Goal: Check status: Check status

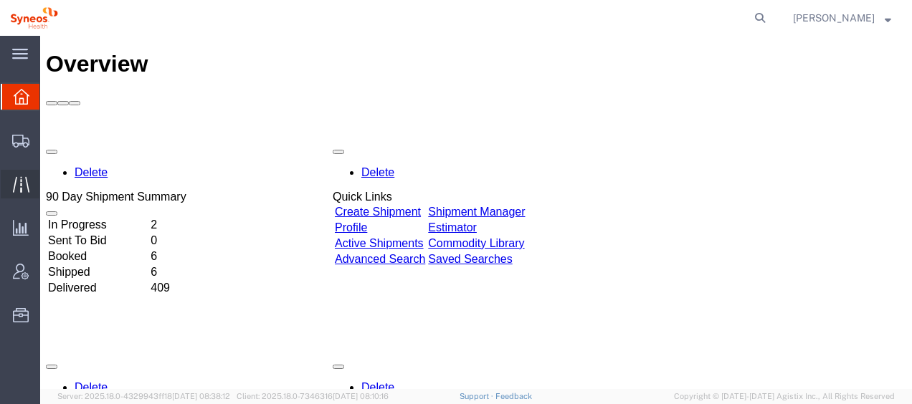
click at [49, 184] on span "Traffic" at bounding box center [44, 184] width 10 height 29
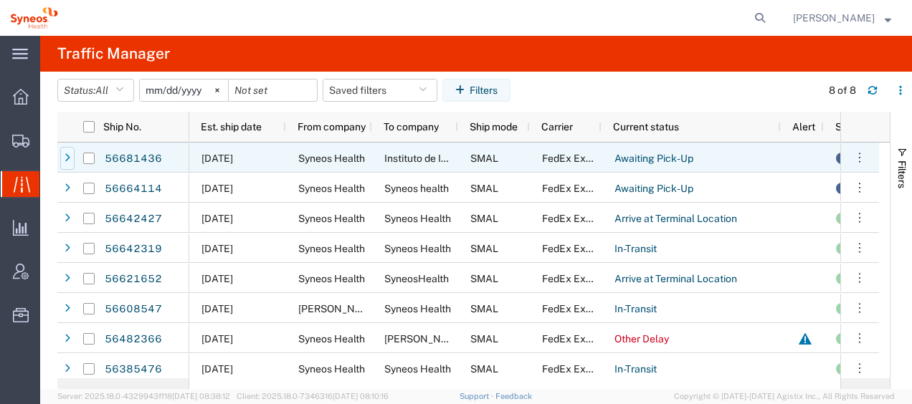
click at [68, 153] on icon at bounding box center [68, 158] width 6 height 10
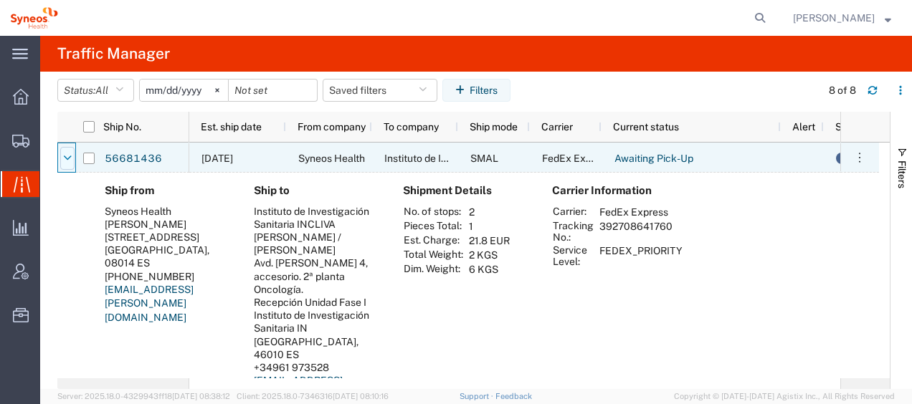
click at [67, 153] on icon at bounding box center [67, 158] width 9 height 10
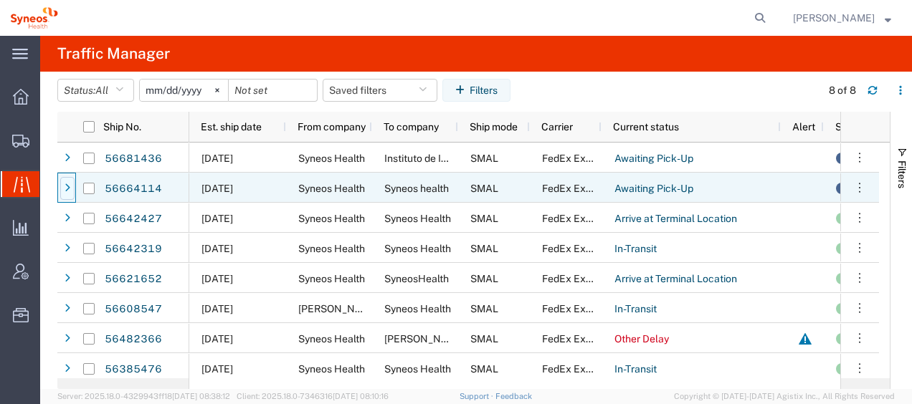
click at [67, 191] on icon at bounding box center [68, 189] width 6 height 10
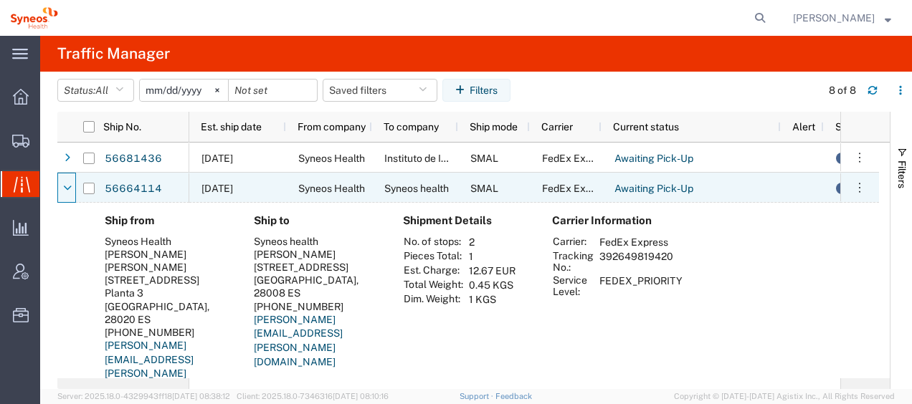
click at [67, 191] on icon at bounding box center [67, 189] width 9 height 10
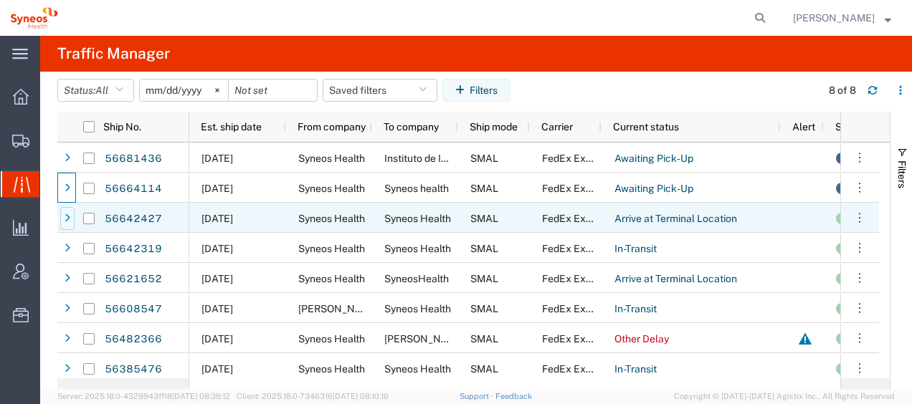
click at [66, 219] on icon at bounding box center [68, 219] width 6 height 10
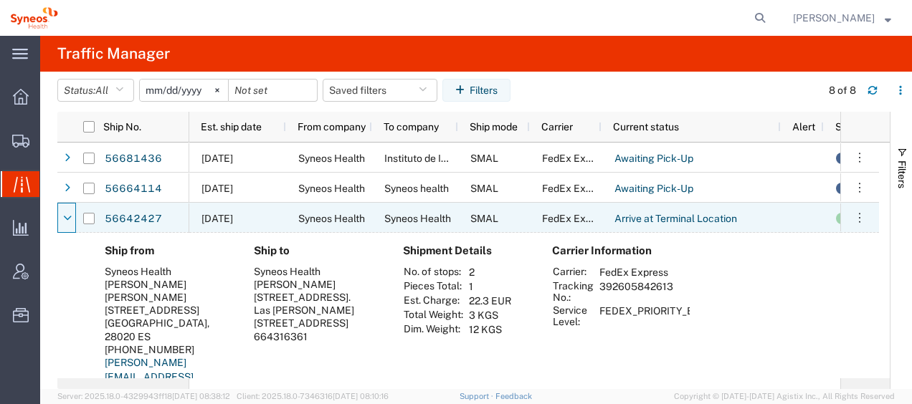
click at [66, 219] on icon at bounding box center [67, 219] width 9 height 10
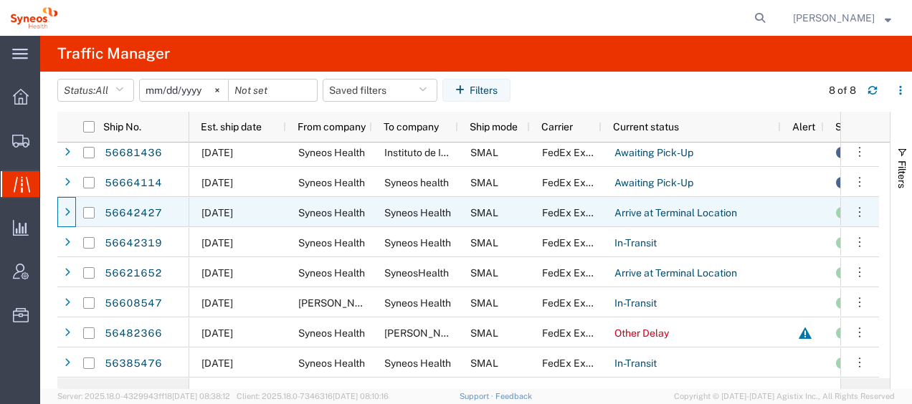
scroll to position [5, 0]
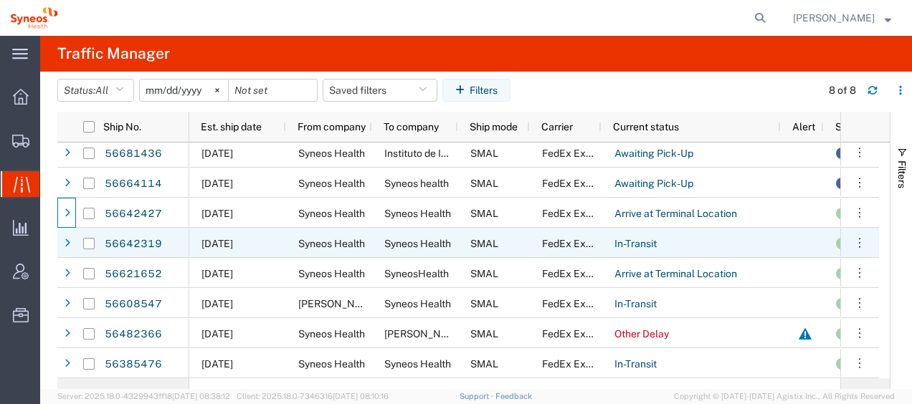
click at [72, 242] on div at bounding box center [67, 243] width 14 height 23
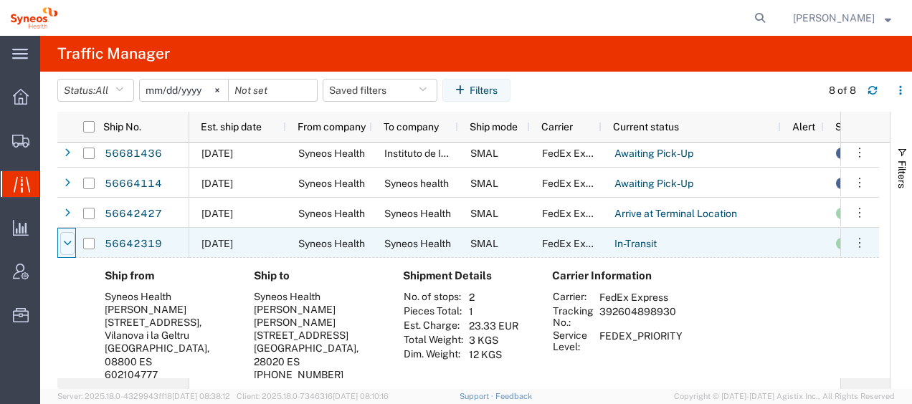
click at [72, 242] on div at bounding box center [67, 243] width 14 height 23
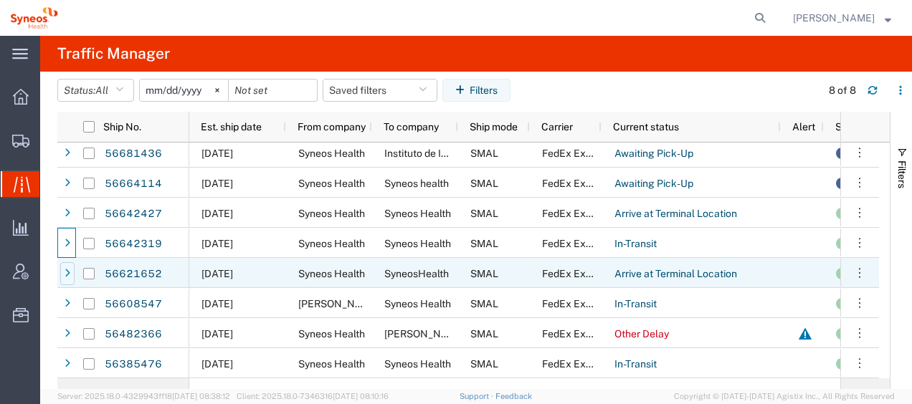
click at [63, 273] on div at bounding box center [67, 273] width 14 height 23
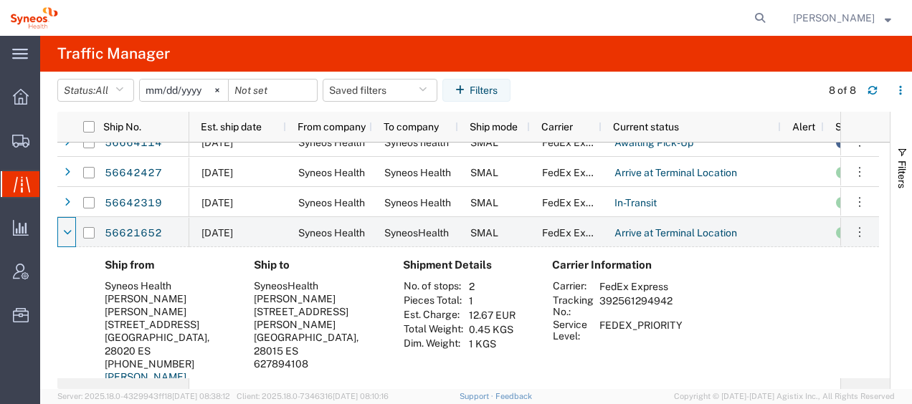
scroll to position [77, 0]
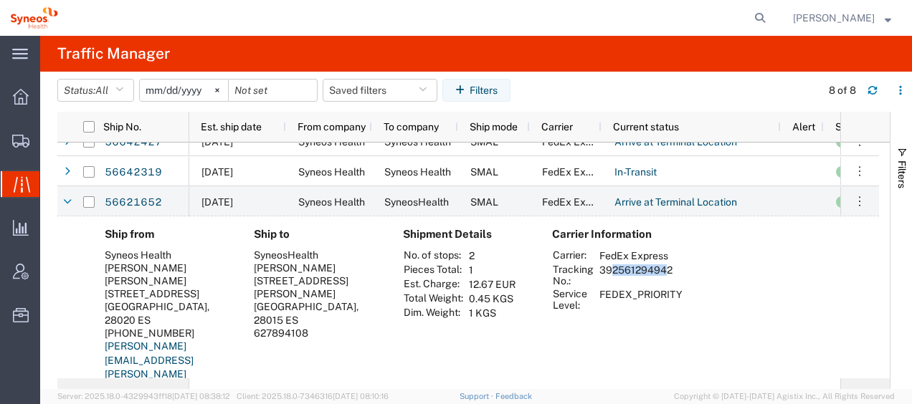
drag, startPoint x: 602, startPoint y: 272, endPoint x: 657, endPoint y: 272, distance: 54.5
click at [657, 272] on td "392561294942" at bounding box center [640, 275] width 93 height 24
drag, startPoint x: 657, startPoint y: 272, endPoint x: 675, endPoint y: 271, distance: 18.7
click at [675, 271] on td "392561294942" at bounding box center [640, 275] width 93 height 24
drag, startPoint x: 675, startPoint y: 271, endPoint x: 650, endPoint y: 272, distance: 25.1
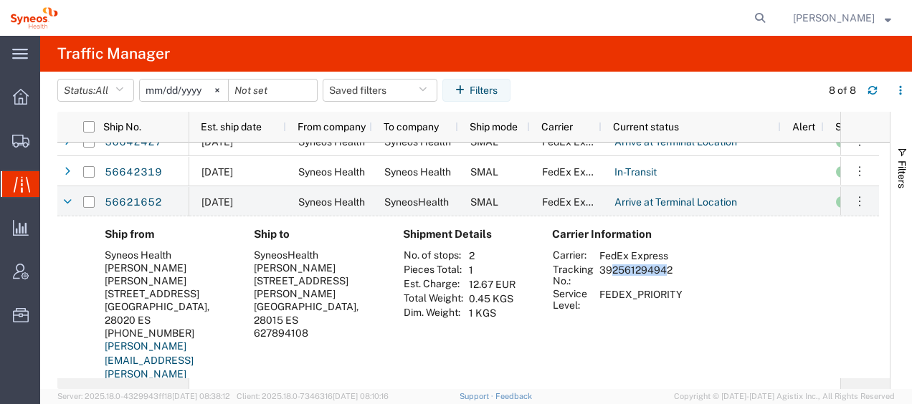
copy td "392561294942"
click at [615, 325] on div "Carrier Information Carrier: FedEx Express Tracking No.: 392561294942 Service L…" at bounding box center [615, 317] width 149 height 178
click at [72, 201] on div at bounding box center [67, 202] width 14 height 23
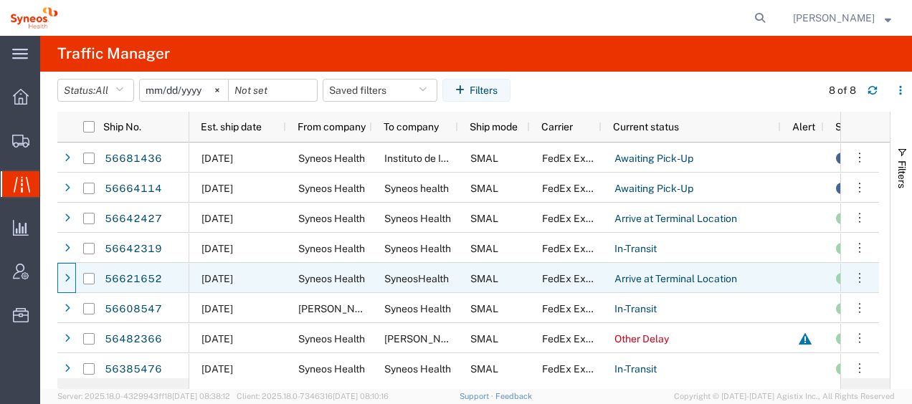
scroll to position [0, 0]
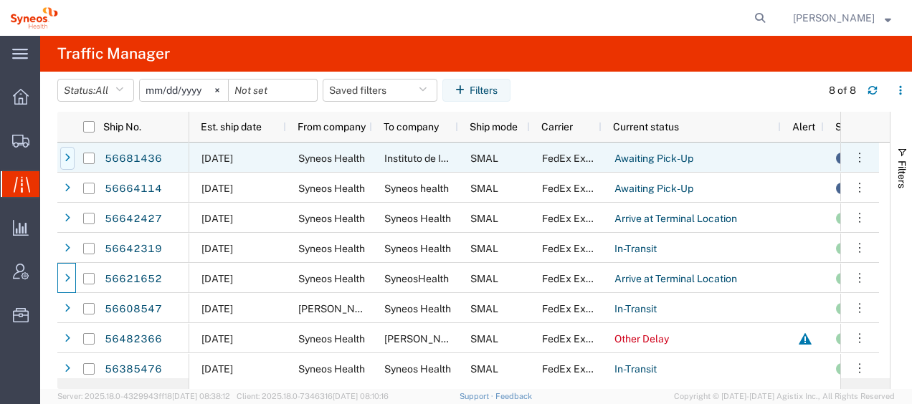
click at [66, 158] on icon at bounding box center [68, 158] width 6 height 10
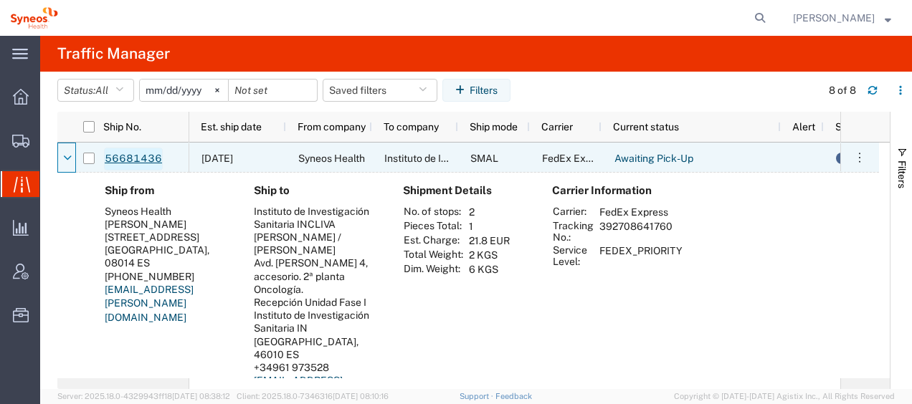
click at [139, 158] on link "56681436" at bounding box center [133, 159] width 59 height 23
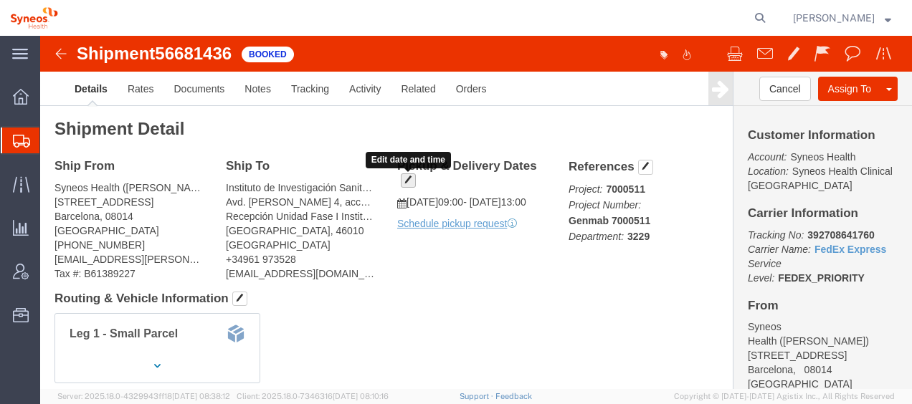
click span "button"
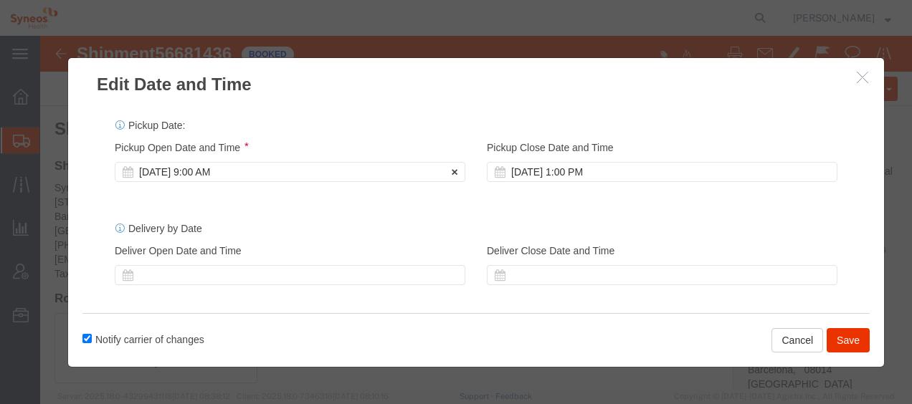
click div "[DATE] 9:00 AM"
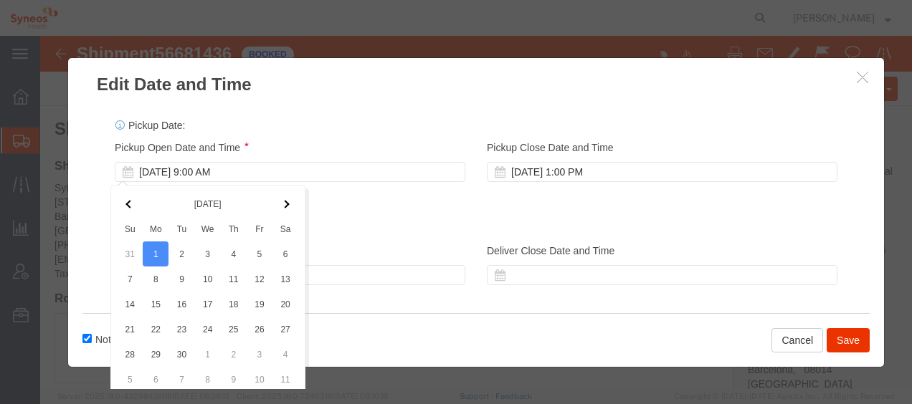
scroll to position [65, 0]
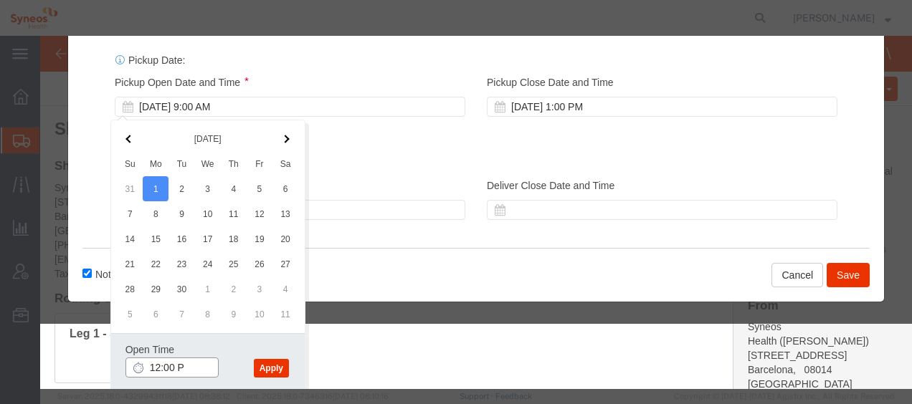
type input "12:00 PM"
click button "Apply"
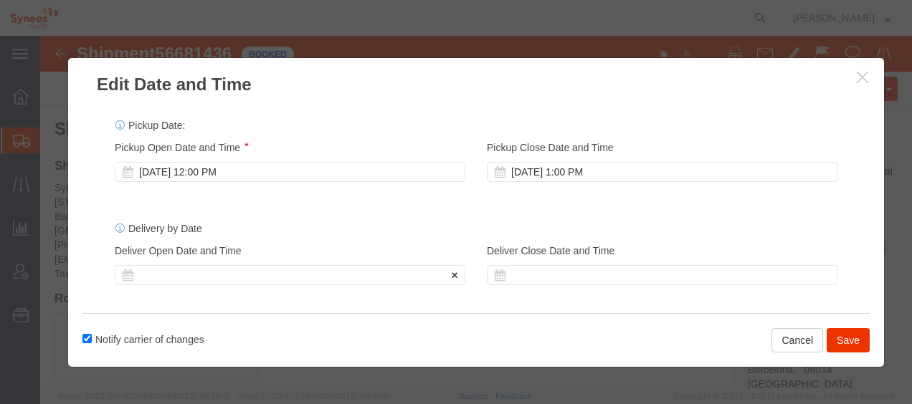
scroll to position [0, 0]
click div "[DATE] 1:00 PM"
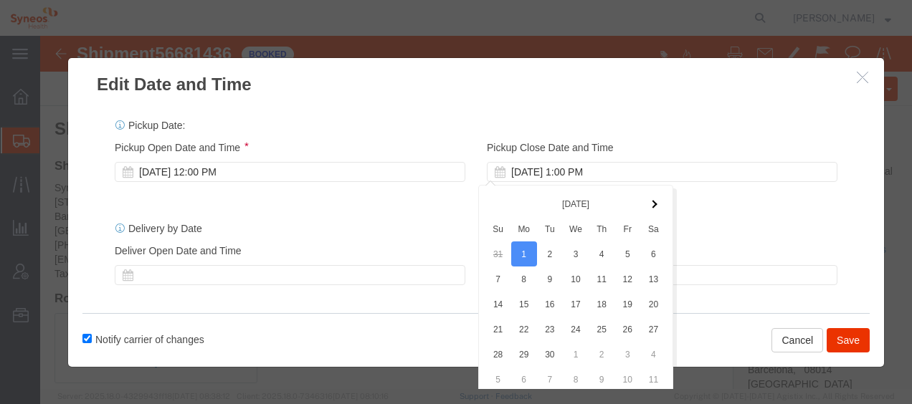
scroll to position [65, 0]
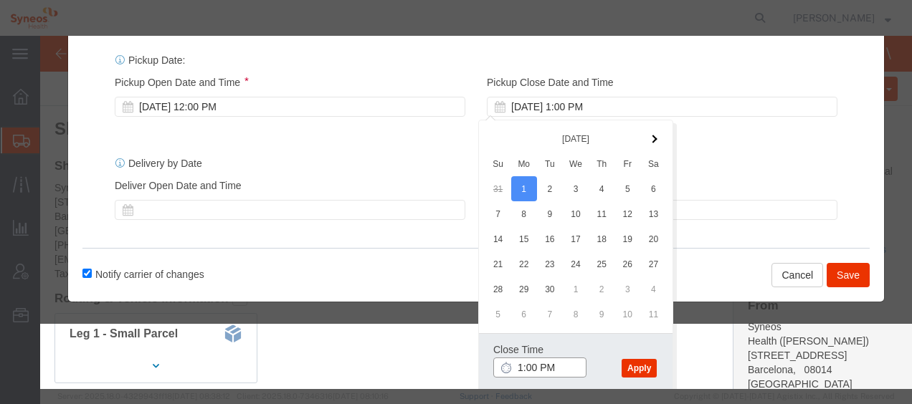
type input "2:00 PM"
click button "Apply"
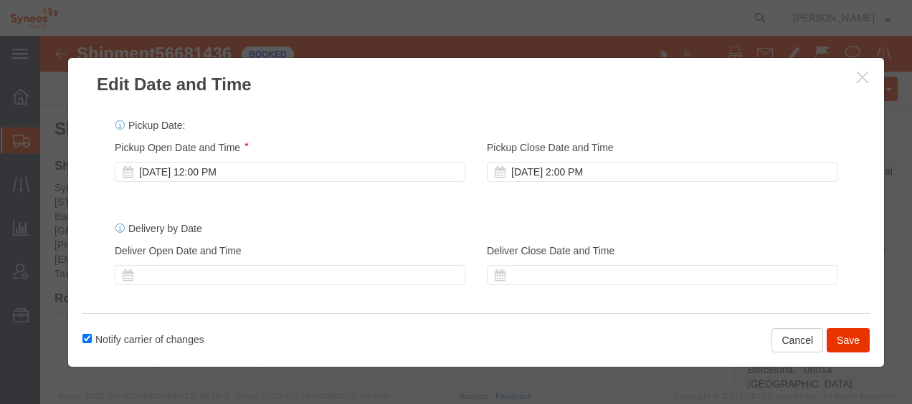
scroll to position [0, 0]
click button "Save"
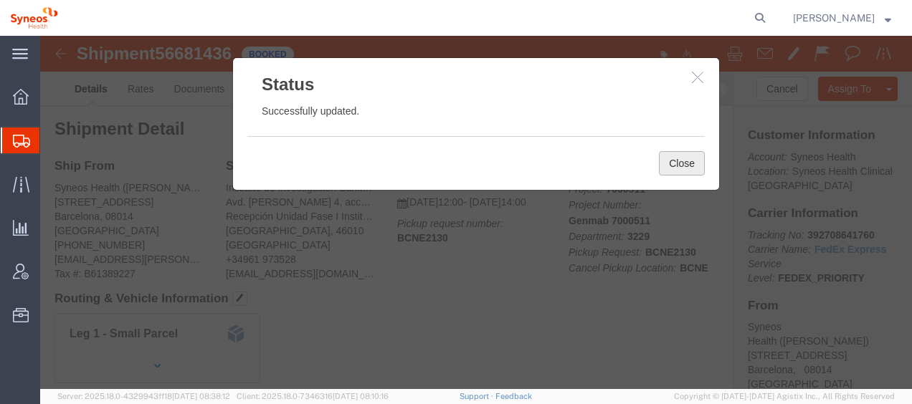
click button "Close"
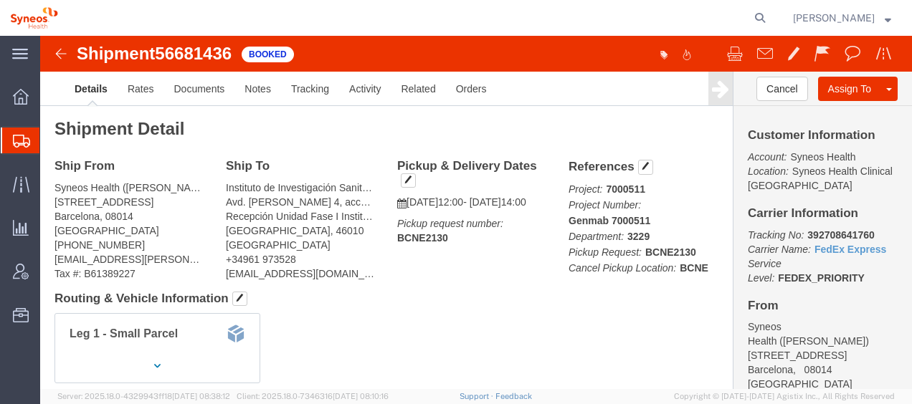
click at [0, 0] on span "Shipment Manager" at bounding box center [0, 0] width 0 height 0
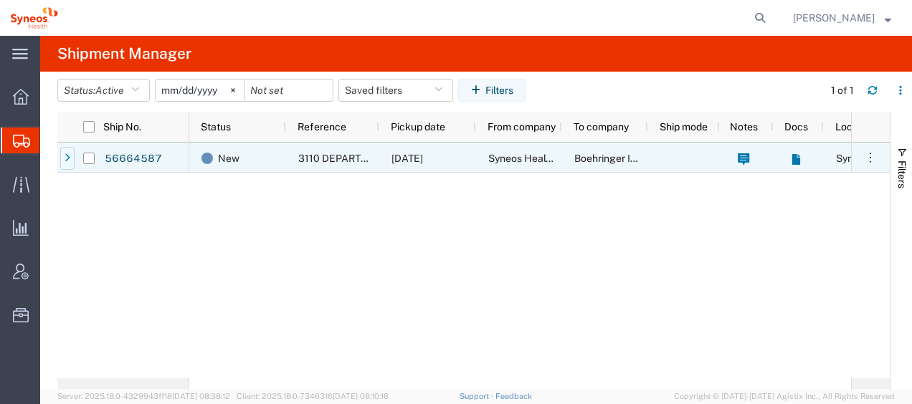
click at [69, 159] on icon at bounding box center [68, 158] width 6 height 10
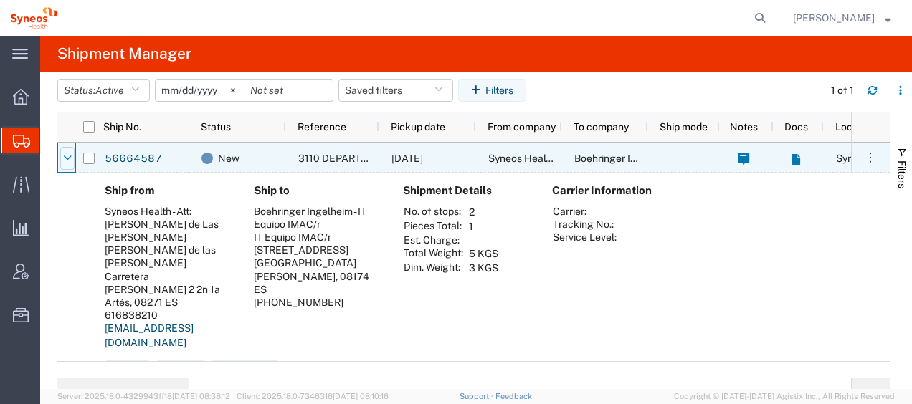
click at [62, 158] on div at bounding box center [67, 158] width 14 height 23
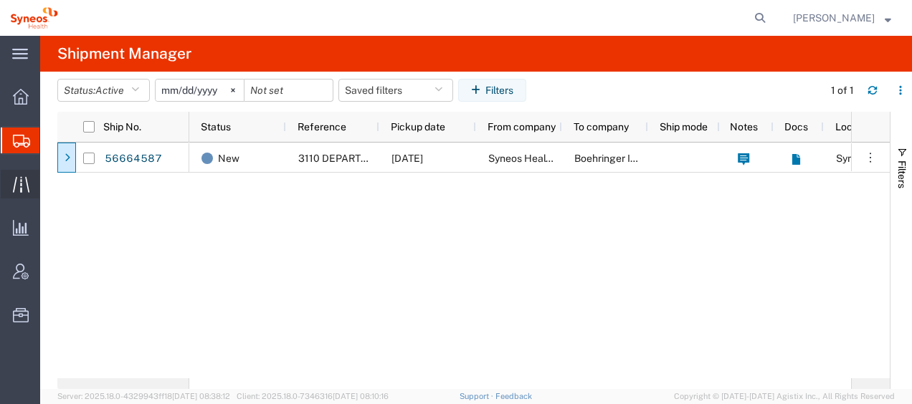
click at [49, 182] on span "Traffic" at bounding box center [44, 184] width 10 height 29
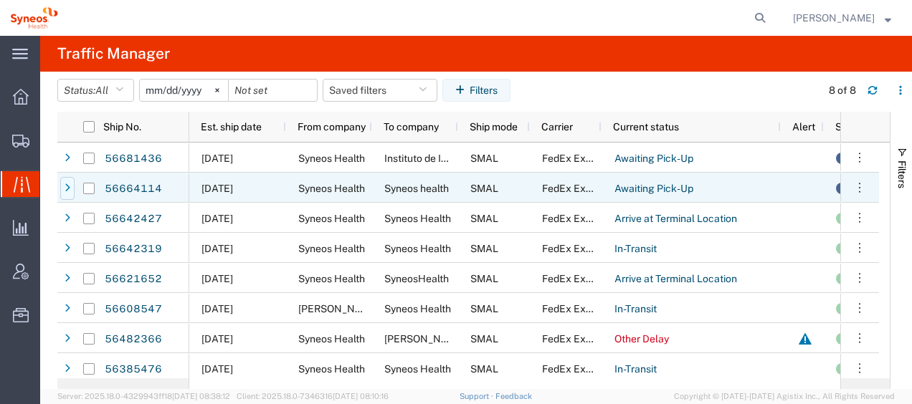
click at [73, 189] on div at bounding box center [67, 188] width 14 height 23
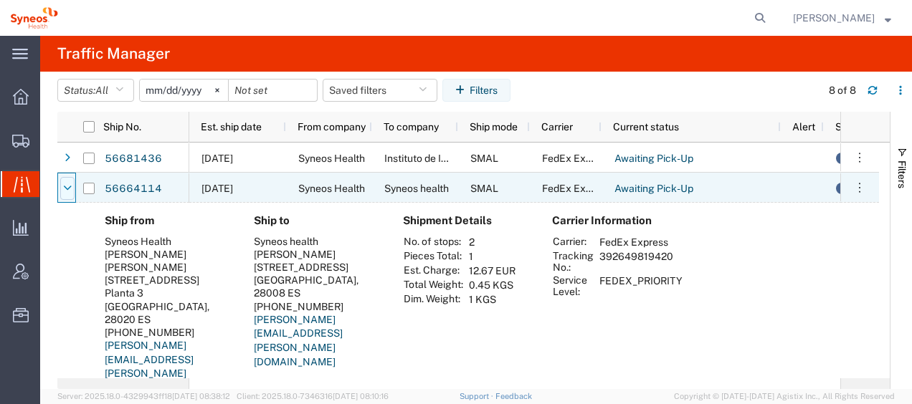
click at [72, 189] on div at bounding box center [67, 188] width 14 height 23
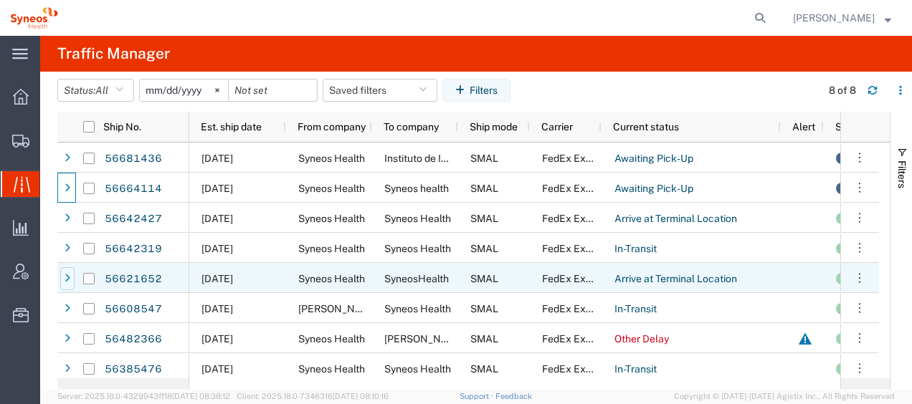
click at [65, 278] on icon at bounding box center [68, 279] width 6 height 10
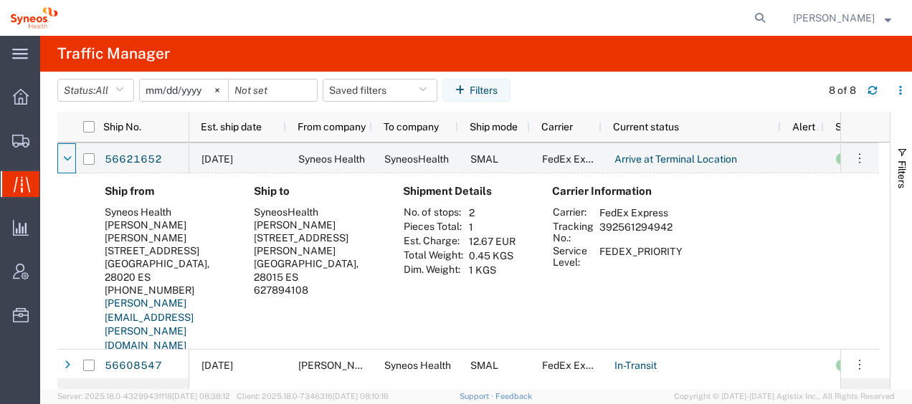
scroll to position [120, 0]
drag, startPoint x: 684, startPoint y: 251, endPoint x: 595, endPoint y: 264, distance: 89.8
click at [595, 264] on td "FEDEX_PRIORITY" at bounding box center [640, 257] width 93 height 24
click at [68, 156] on icon at bounding box center [67, 159] width 9 height 10
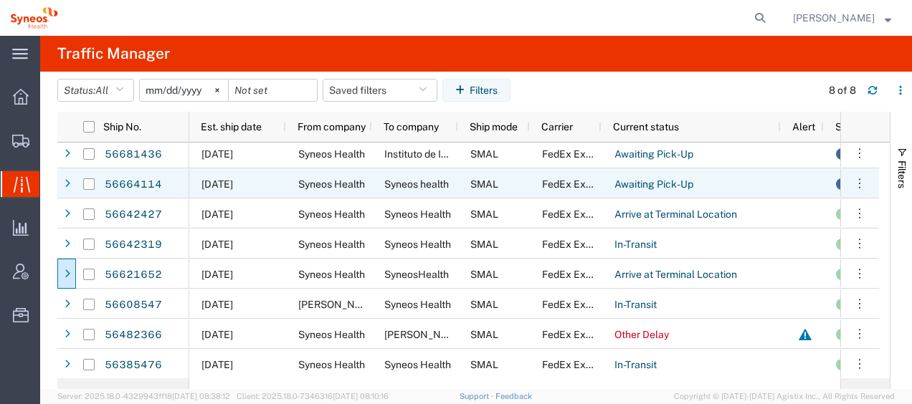
scroll to position [5, 0]
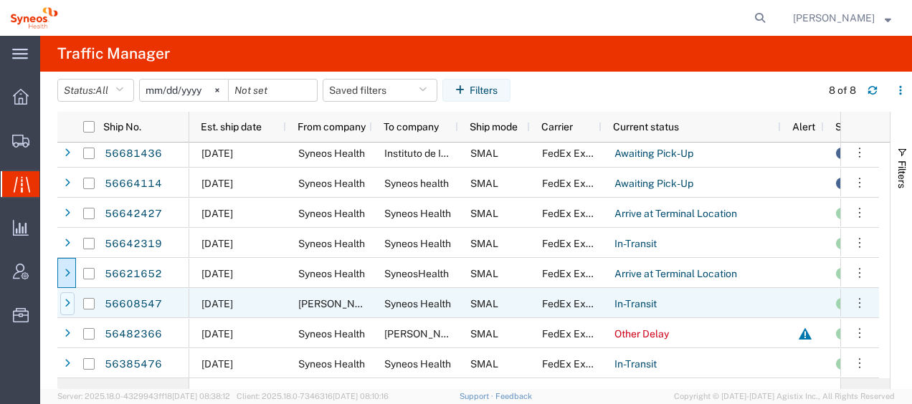
click at [67, 303] on icon at bounding box center [68, 304] width 6 height 10
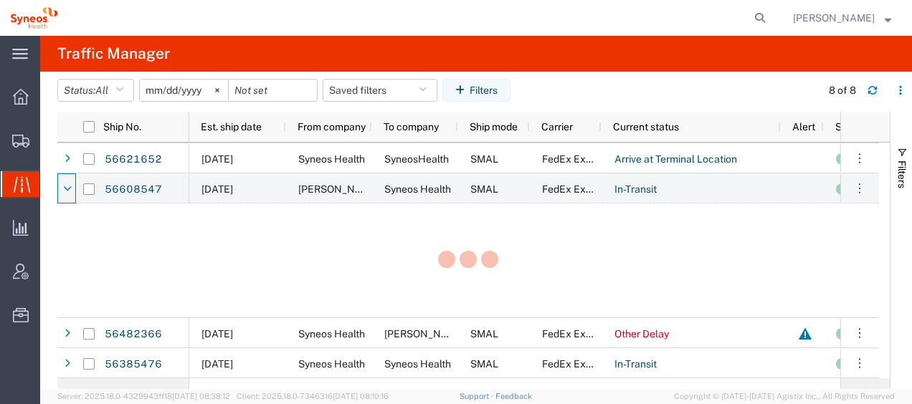
scroll to position [120, 0]
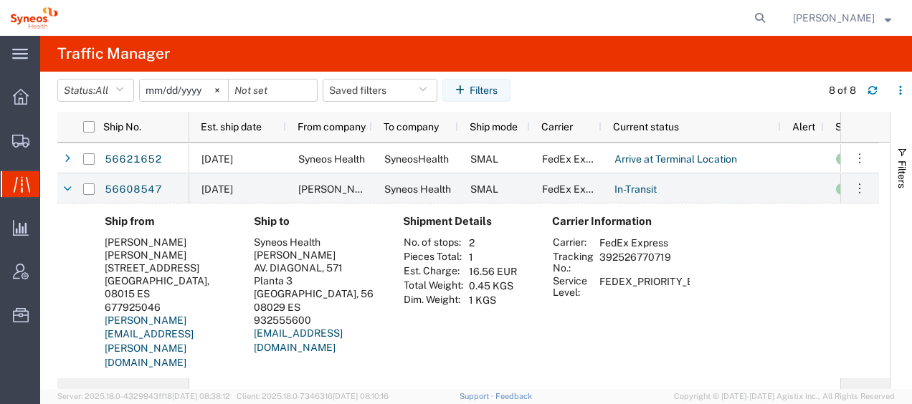
drag, startPoint x: 600, startPoint y: 255, endPoint x: 669, endPoint y: 262, distance: 69.1
click at [669, 262] on td "392526770719" at bounding box center [665, 262] width 143 height 24
copy td "392526770719"
drag, startPoint x: 52, startPoint y: 162, endPoint x: 575, endPoint y: 404, distance: 575.9
click at [0, 0] on span "Shipment Manager" at bounding box center [0, 0] width 0 height 0
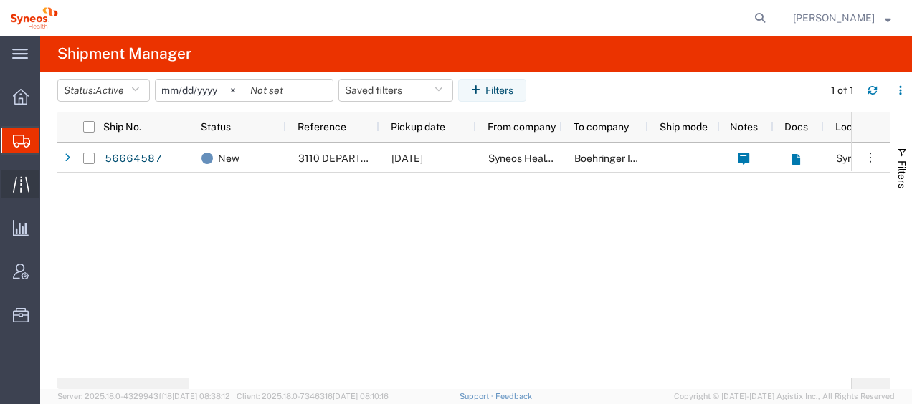
click at [49, 191] on span "Traffic" at bounding box center [44, 184] width 10 height 29
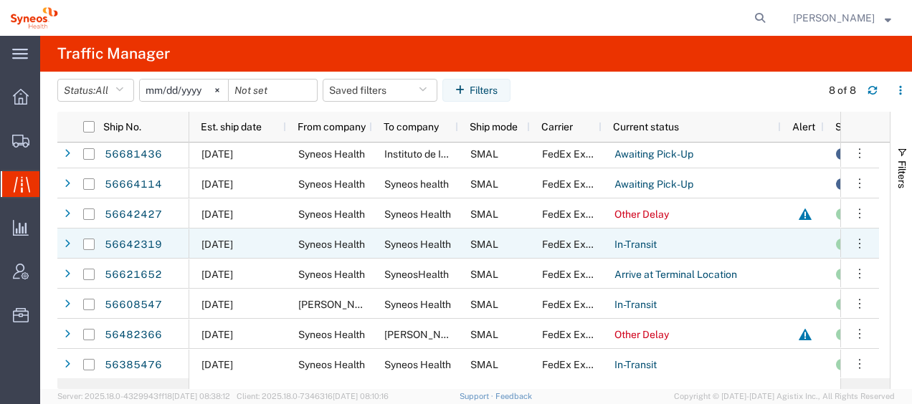
scroll to position [5, 0]
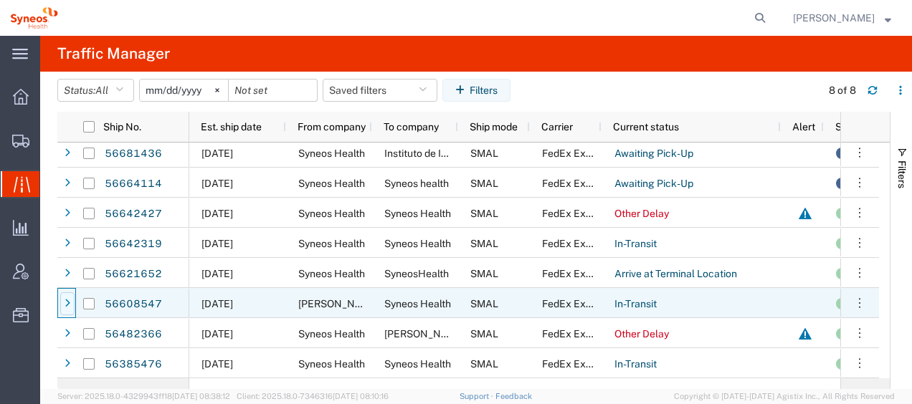
click at [69, 305] on icon at bounding box center [68, 304] width 6 height 10
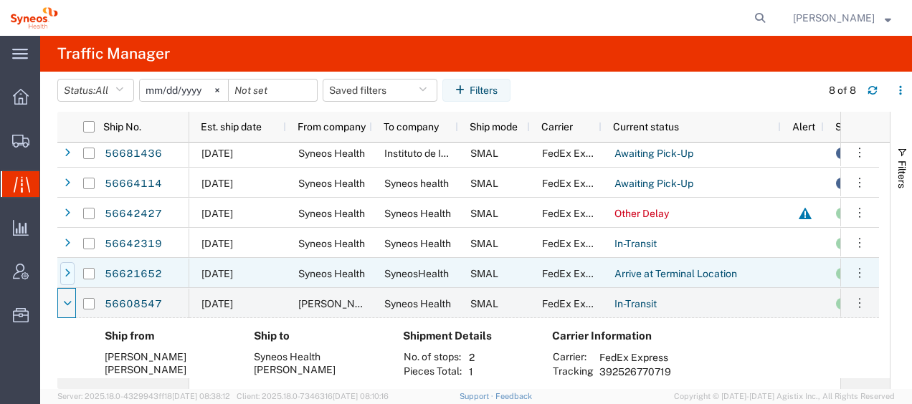
click at [66, 271] on icon at bounding box center [68, 274] width 6 height 10
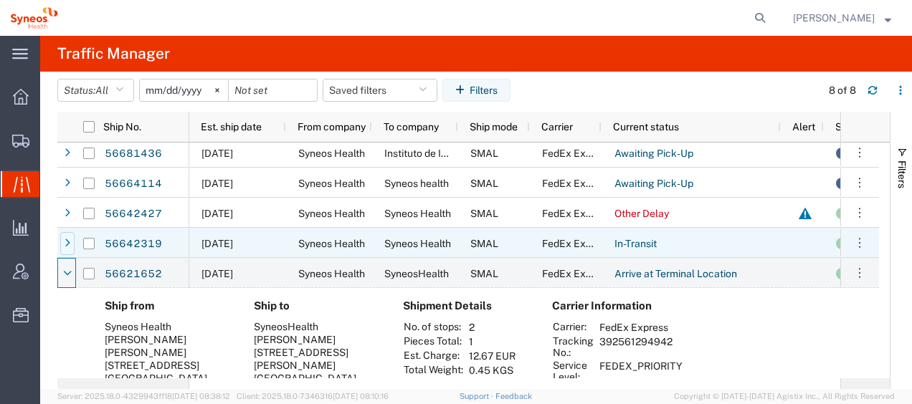
click at [69, 247] on icon at bounding box center [68, 244] width 6 height 10
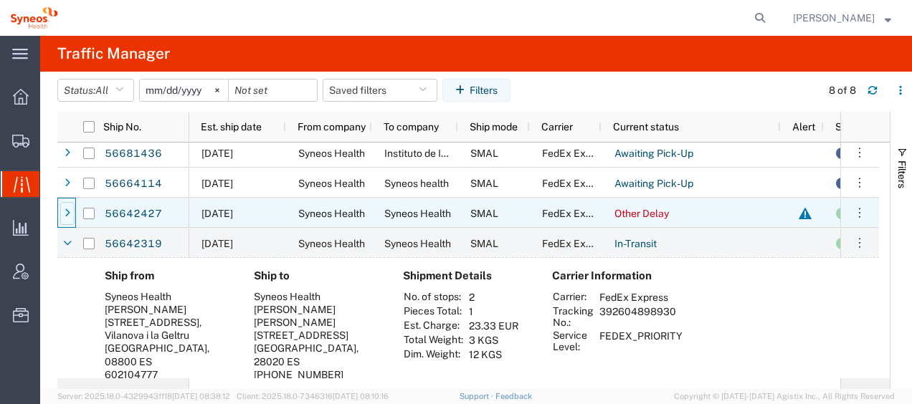
click at [70, 214] on div at bounding box center [67, 213] width 14 height 23
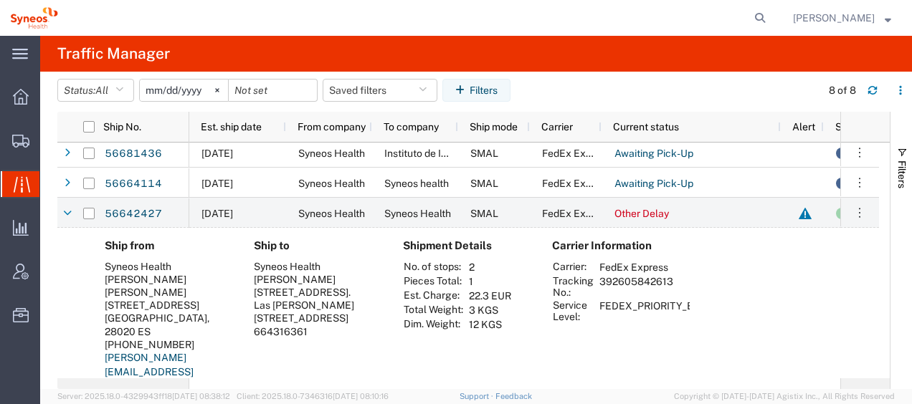
drag, startPoint x: 601, startPoint y: 281, endPoint x: 673, endPoint y: 277, distance: 71.8
click at [673, 277] on td "392605842613" at bounding box center [665, 287] width 143 height 24
drag, startPoint x: 673, startPoint y: 277, endPoint x: 660, endPoint y: 281, distance: 13.6
copy td "392605842613"
click at [67, 209] on icon at bounding box center [67, 214] width 9 height 10
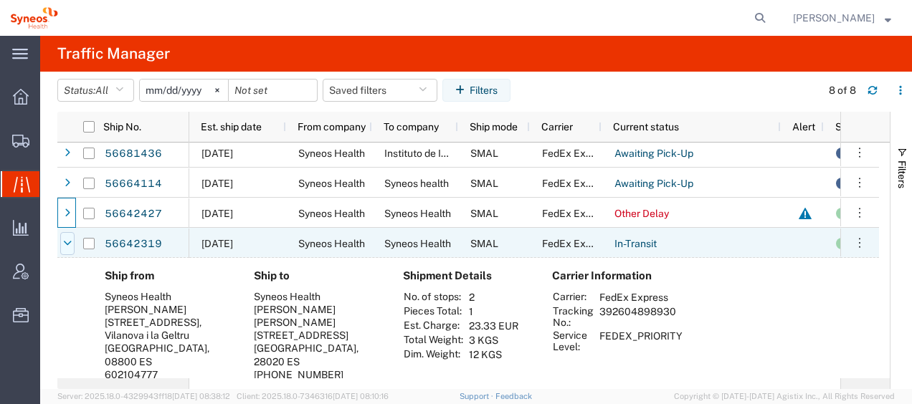
click at [61, 247] on div at bounding box center [67, 243] width 14 height 23
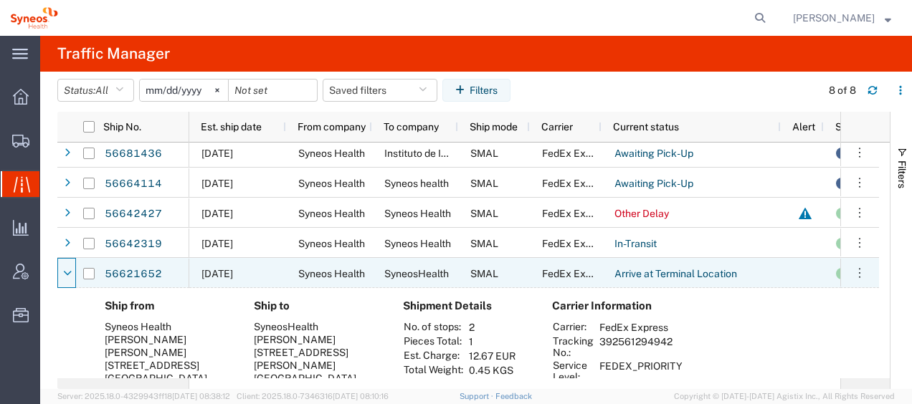
click at [67, 273] on icon at bounding box center [67, 274] width 9 height 10
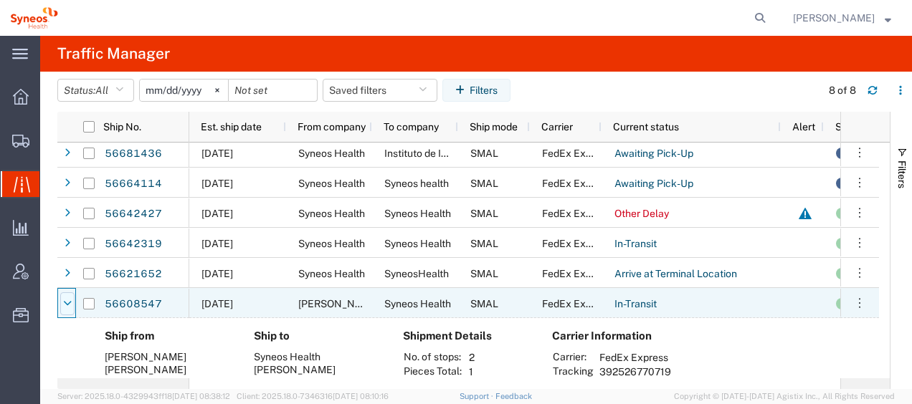
click at [69, 302] on icon at bounding box center [67, 304] width 9 height 10
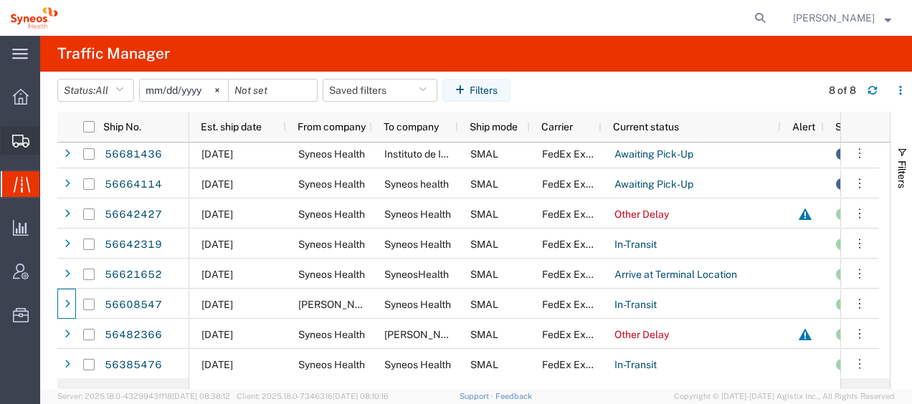
click at [0, 0] on span "Shipment Manager" at bounding box center [0, 0] width 0 height 0
